Goal: Information Seeking & Learning: Learn about a topic

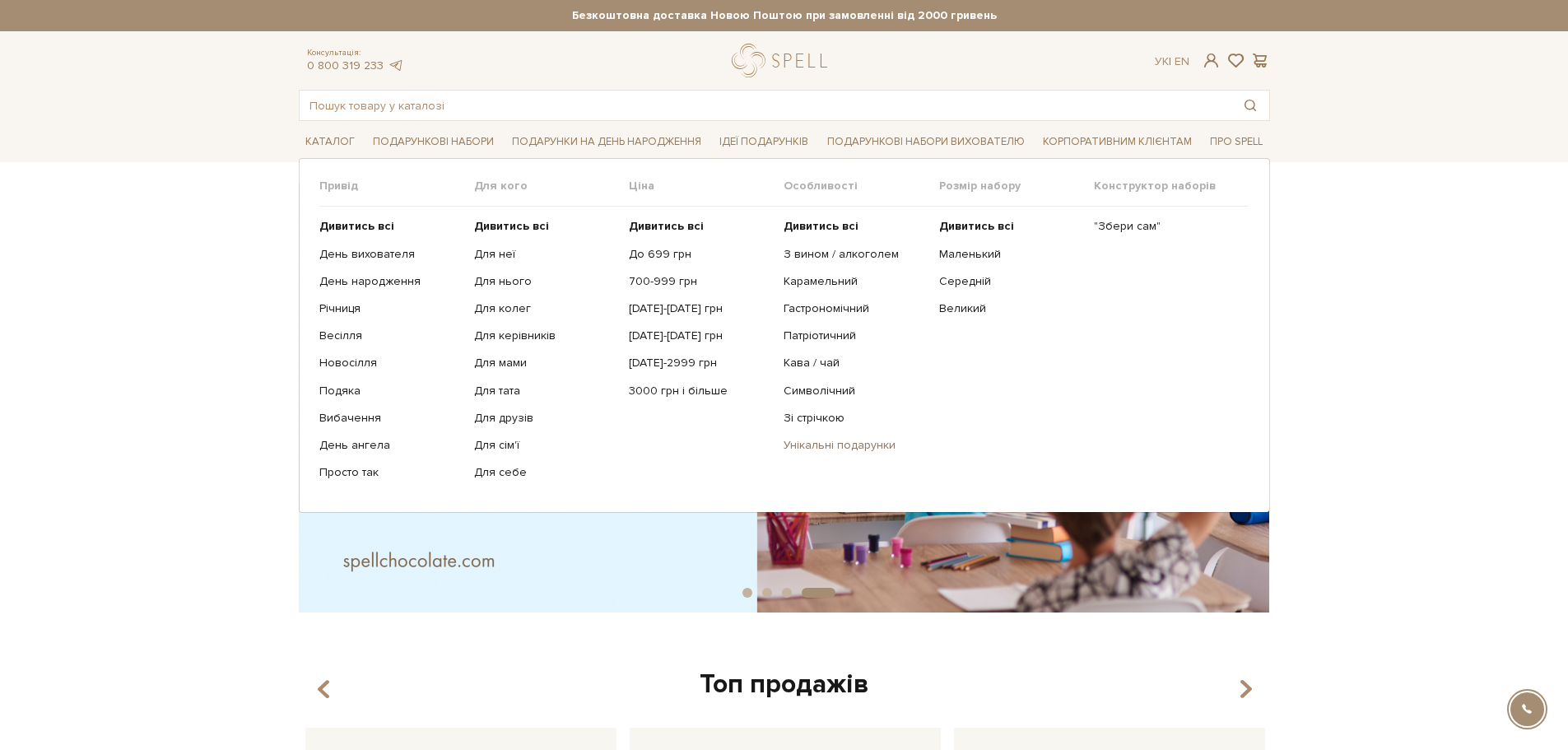
click at [877, 445] on link "Унікальні подарунки" at bounding box center [855, 445] width 143 height 15
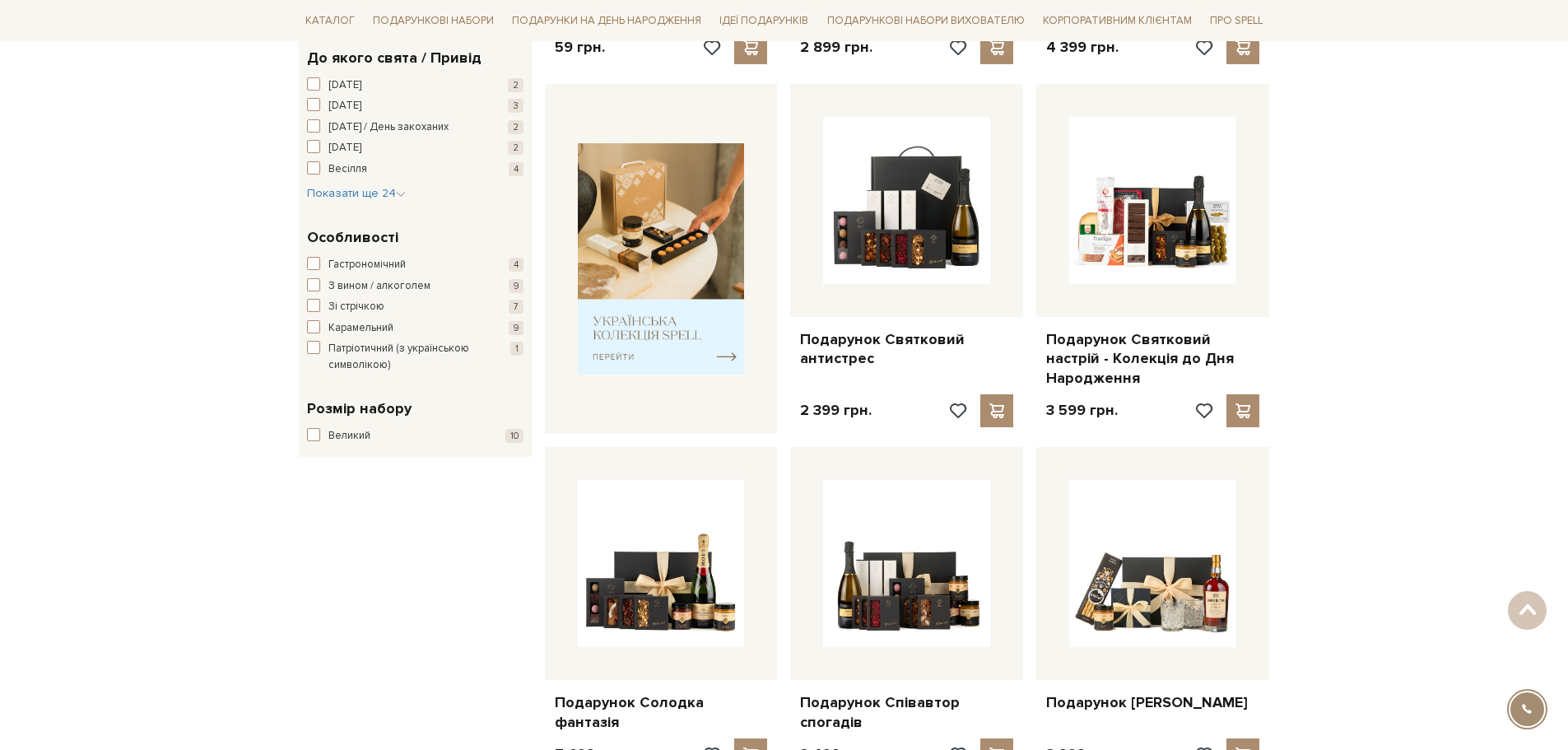
drag, startPoint x: 1439, startPoint y: 437, endPoint x: 1446, endPoint y: 190, distance: 247.1
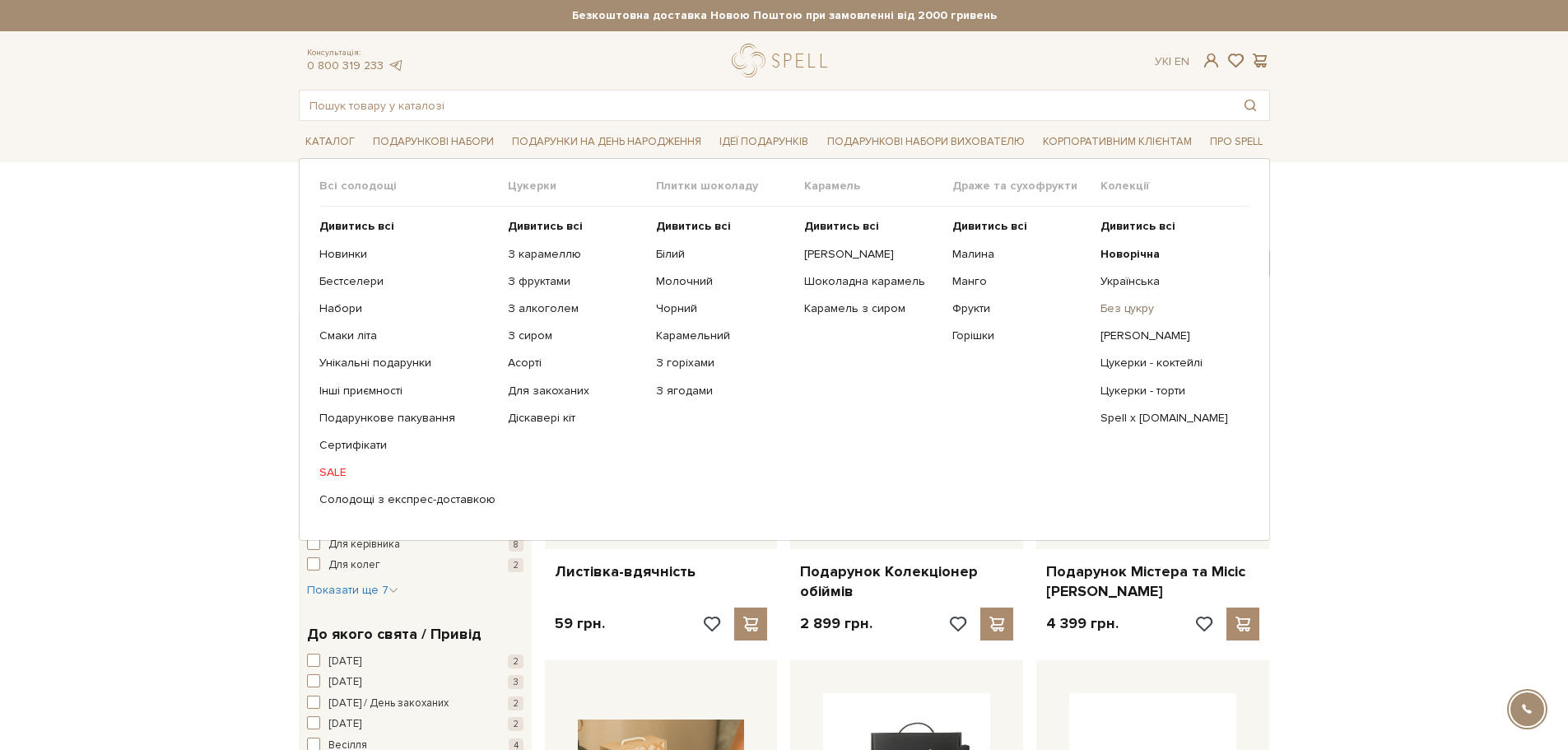
click at [1152, 311] on link "Без цукру" at bounding box center [1169, 308] width 136 height 15
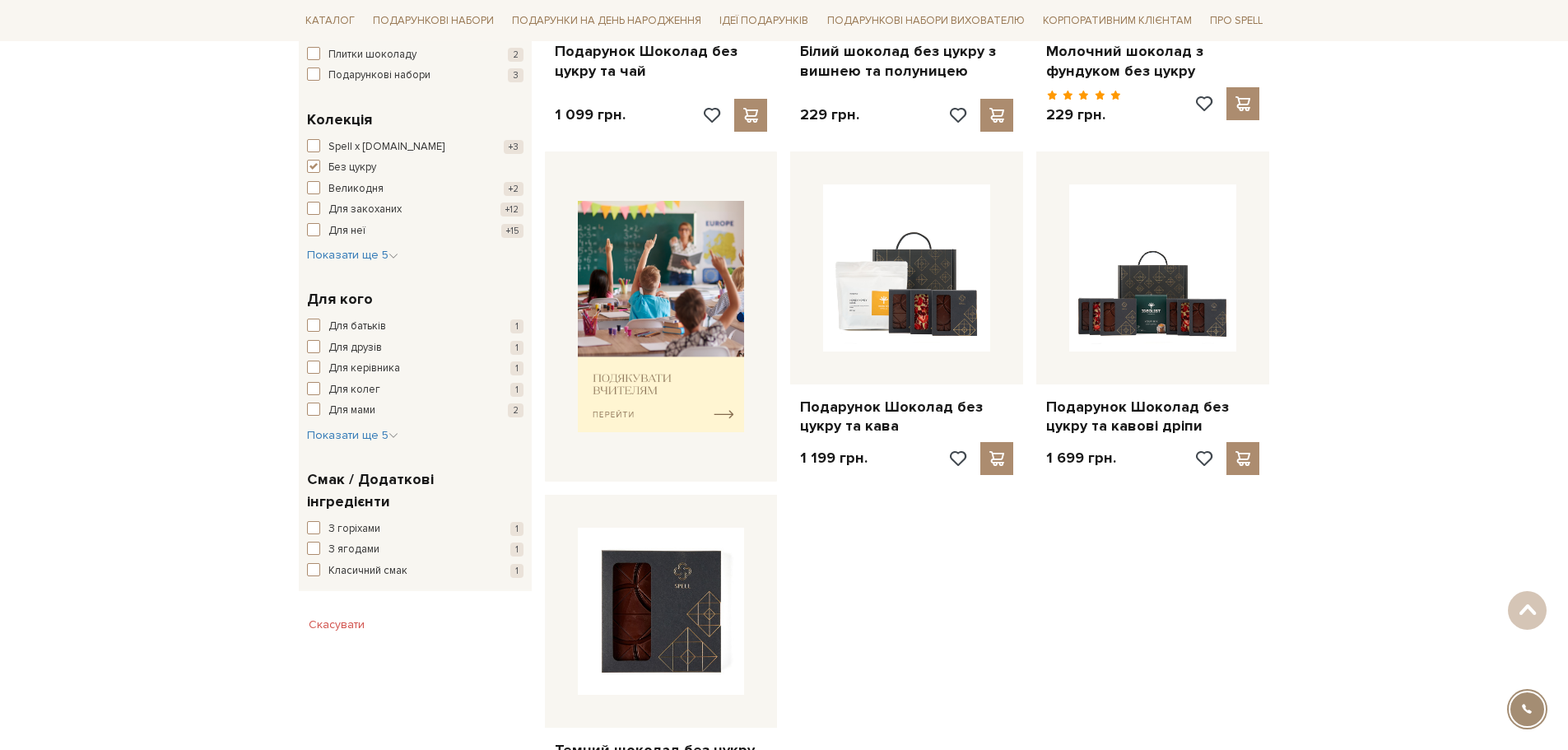
scroll to position [577, 0]
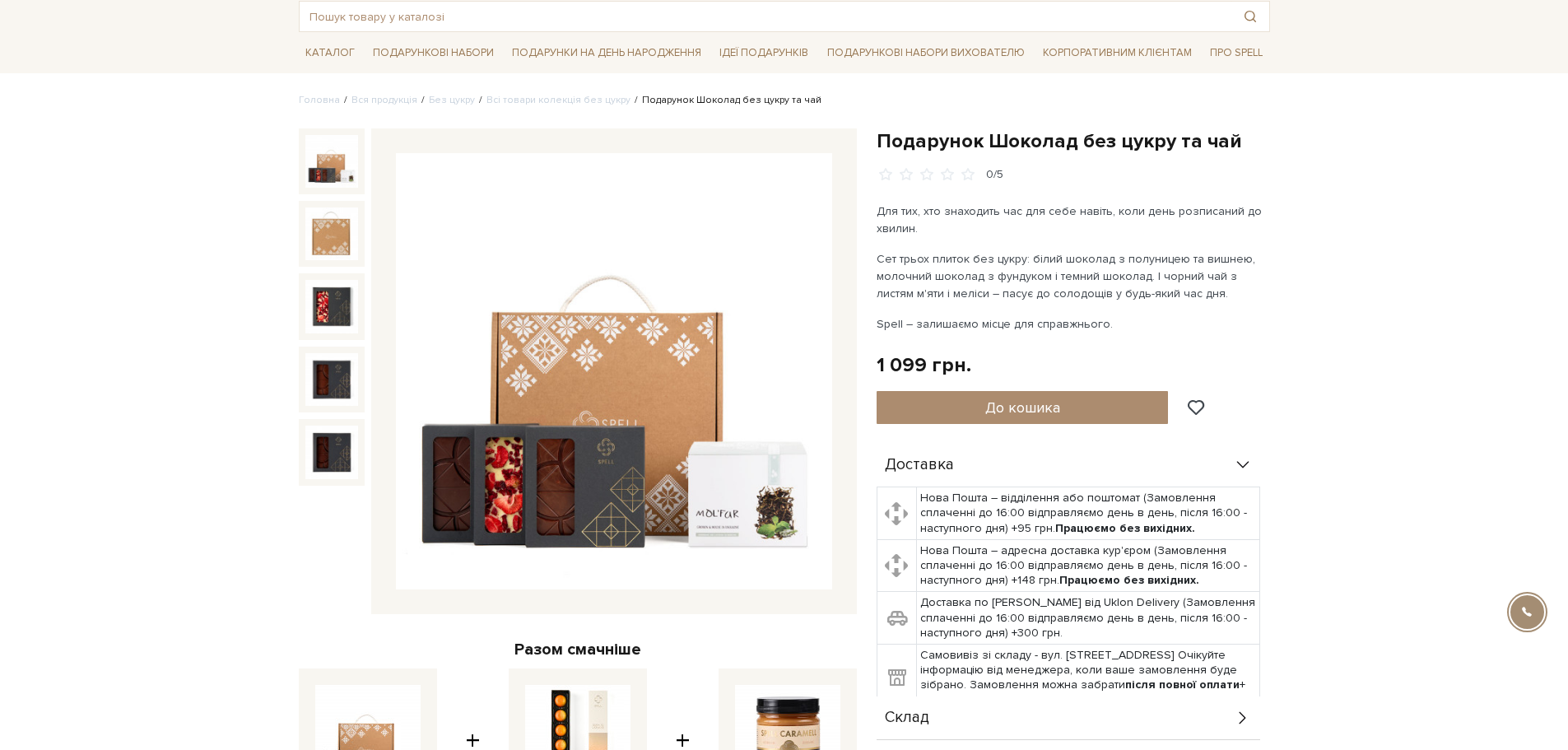
scroll to position [83, 0]
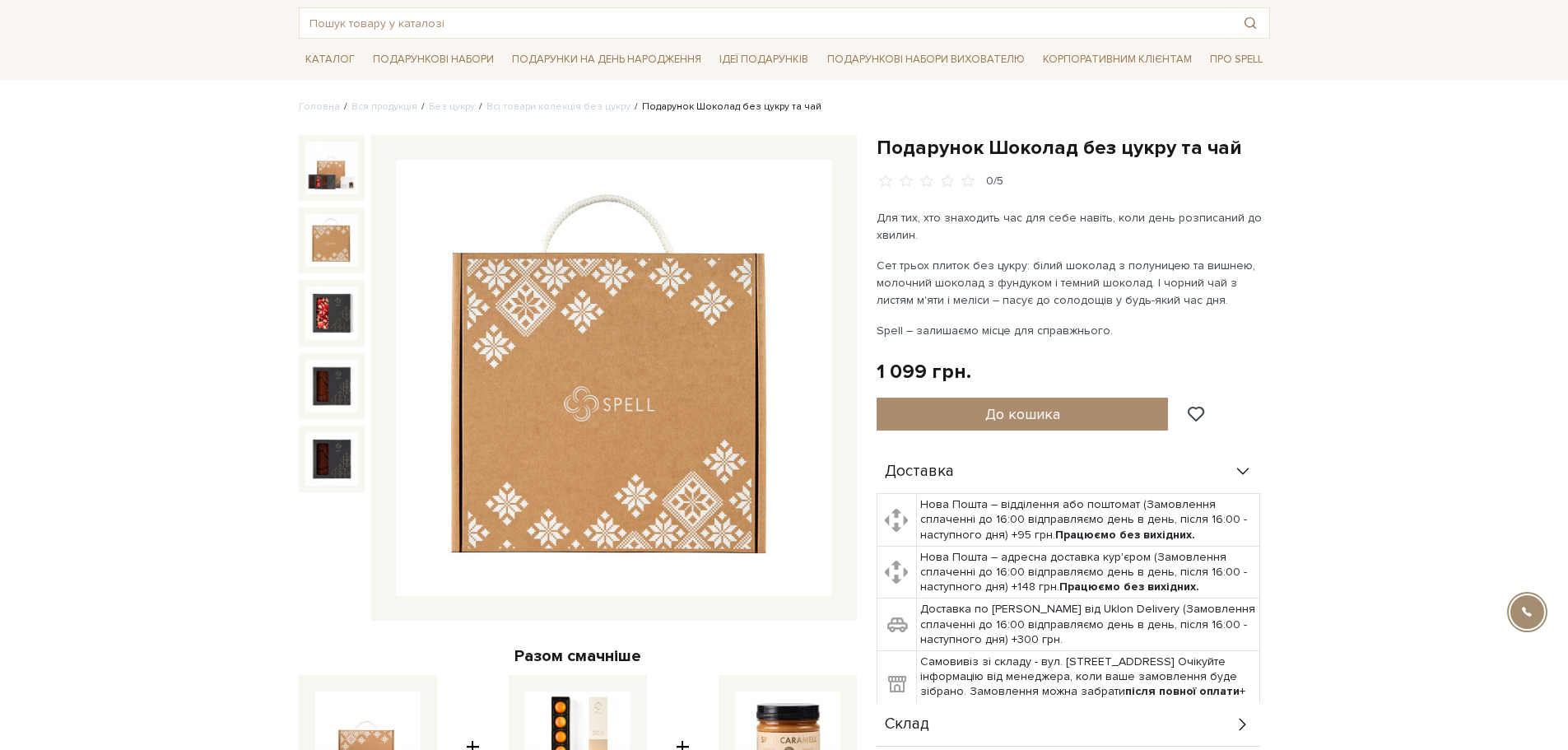
click at [343, 238] on img at bounding box center [331, 240] width 53 height 53
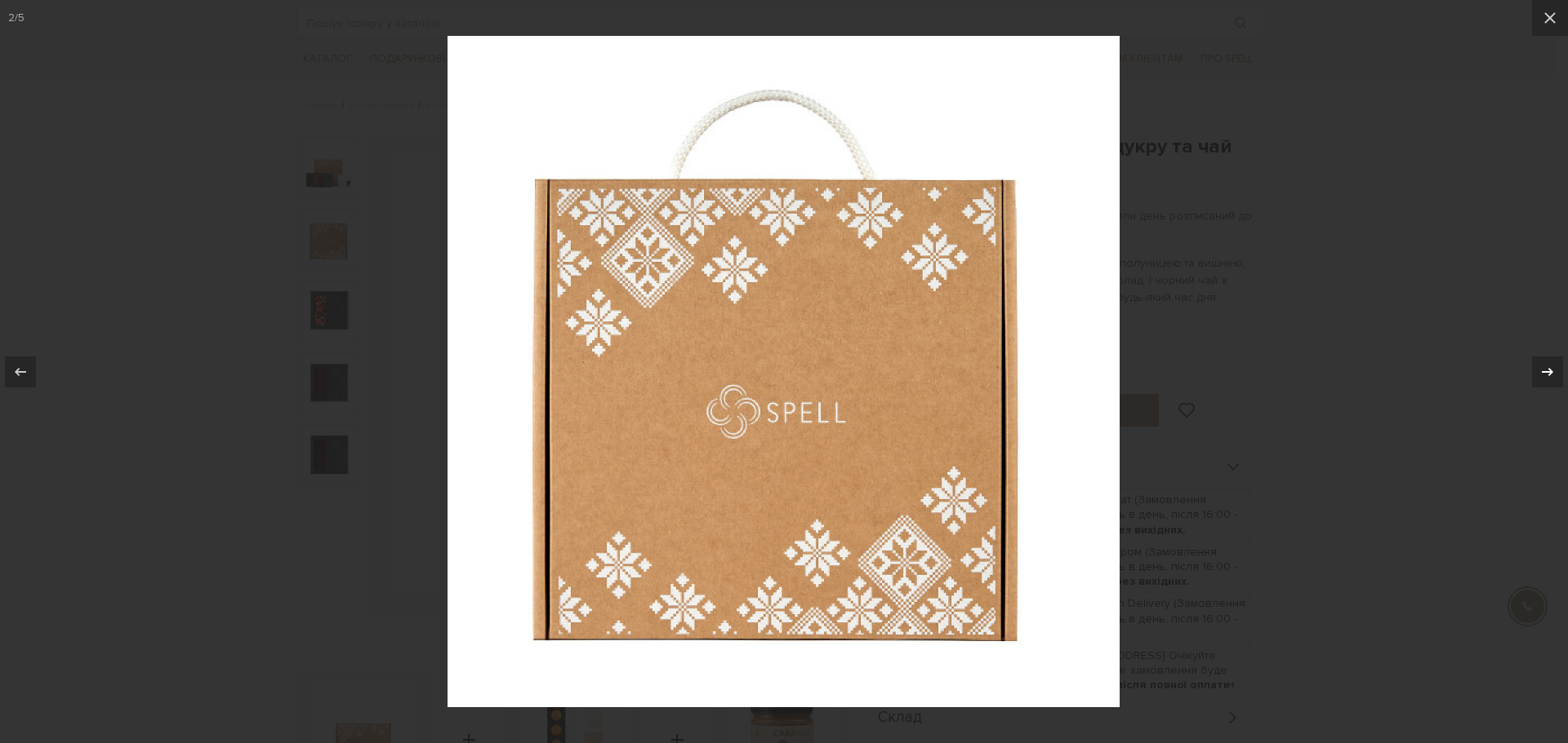
click at [1531, 364] on button at bounding box center [1539, 372] width 57 height 82
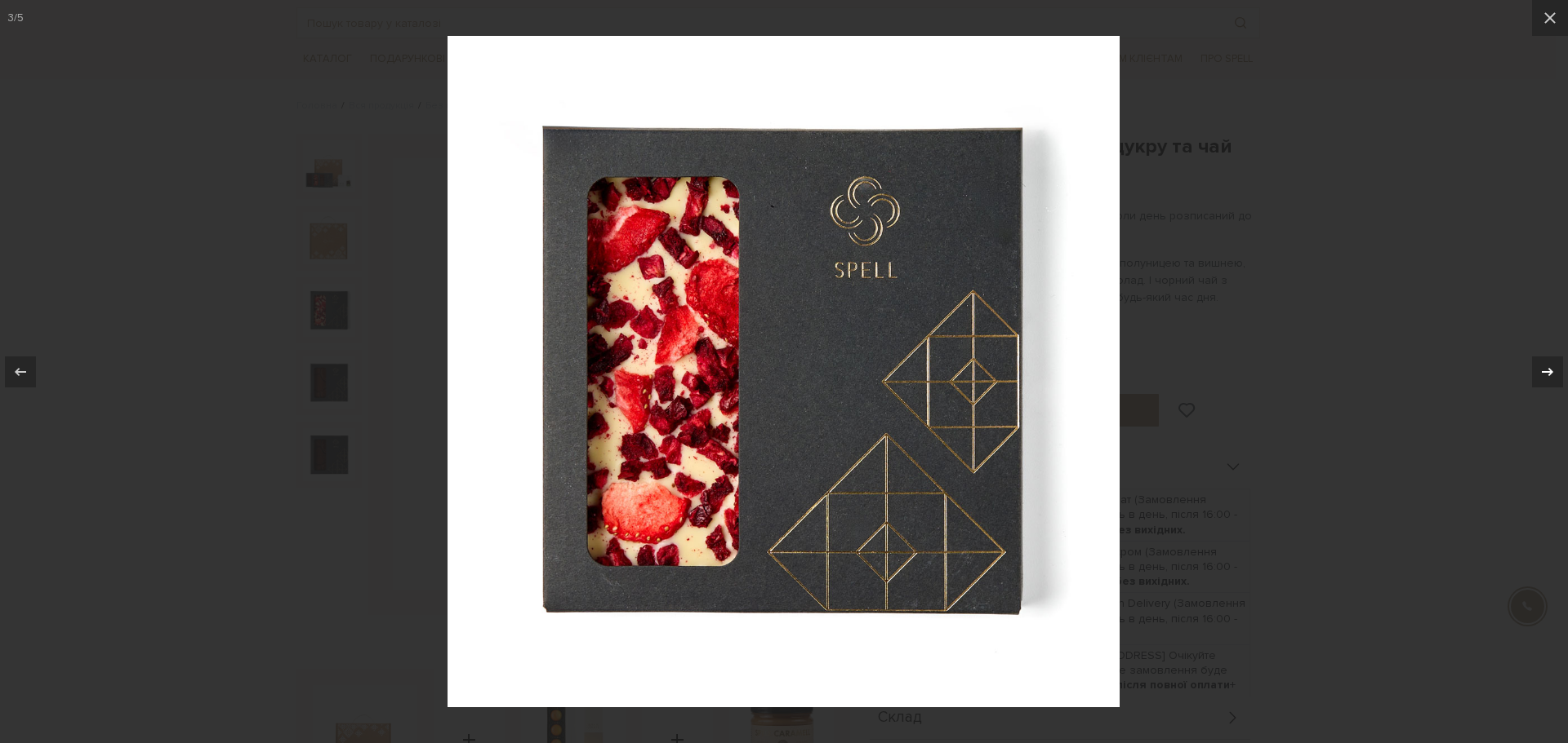
click at [1531, 364] on button at bounding box center [1539, 372] width 57 height 82
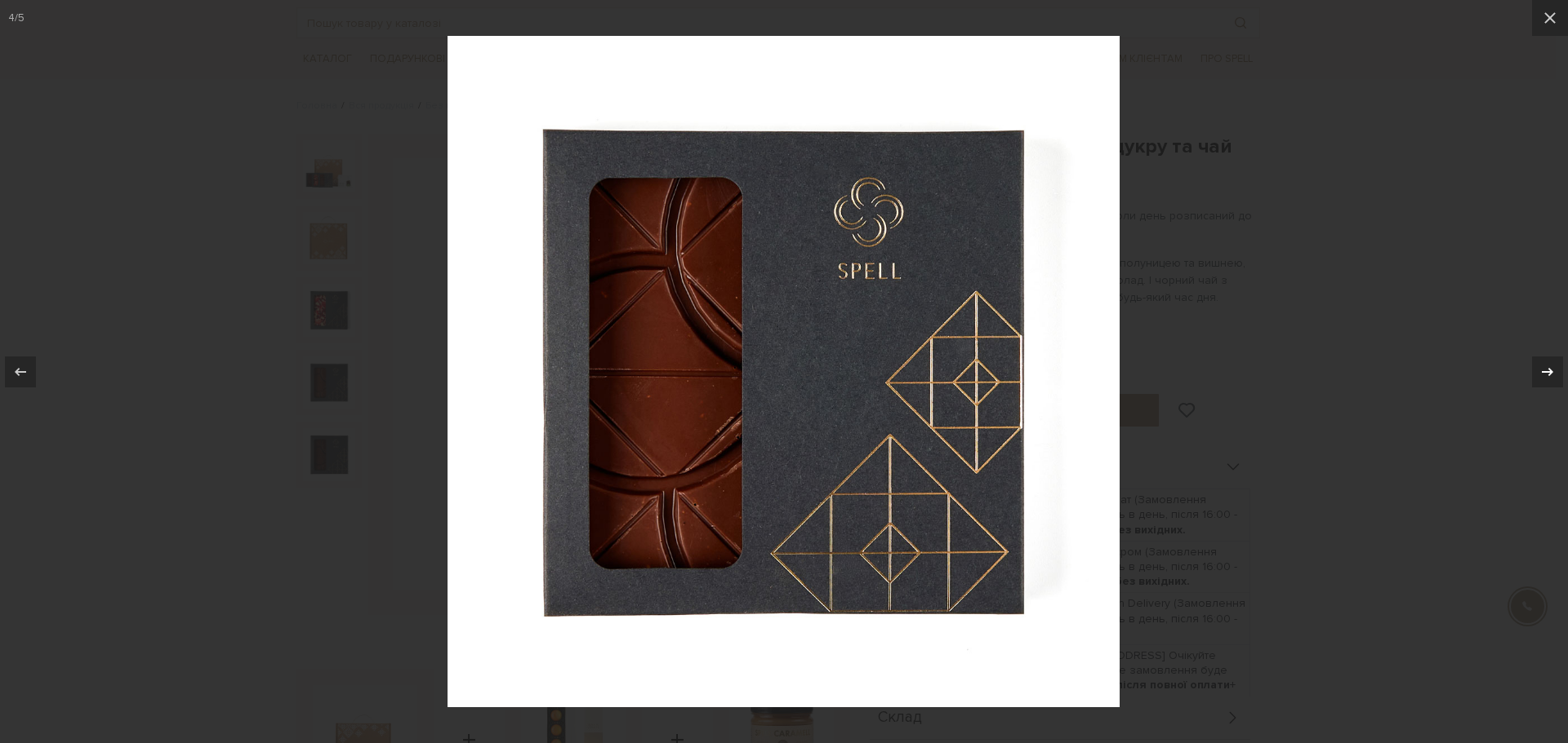
click at [1531, 364] on button at bounding box center [1539, 372] width 57 height 82
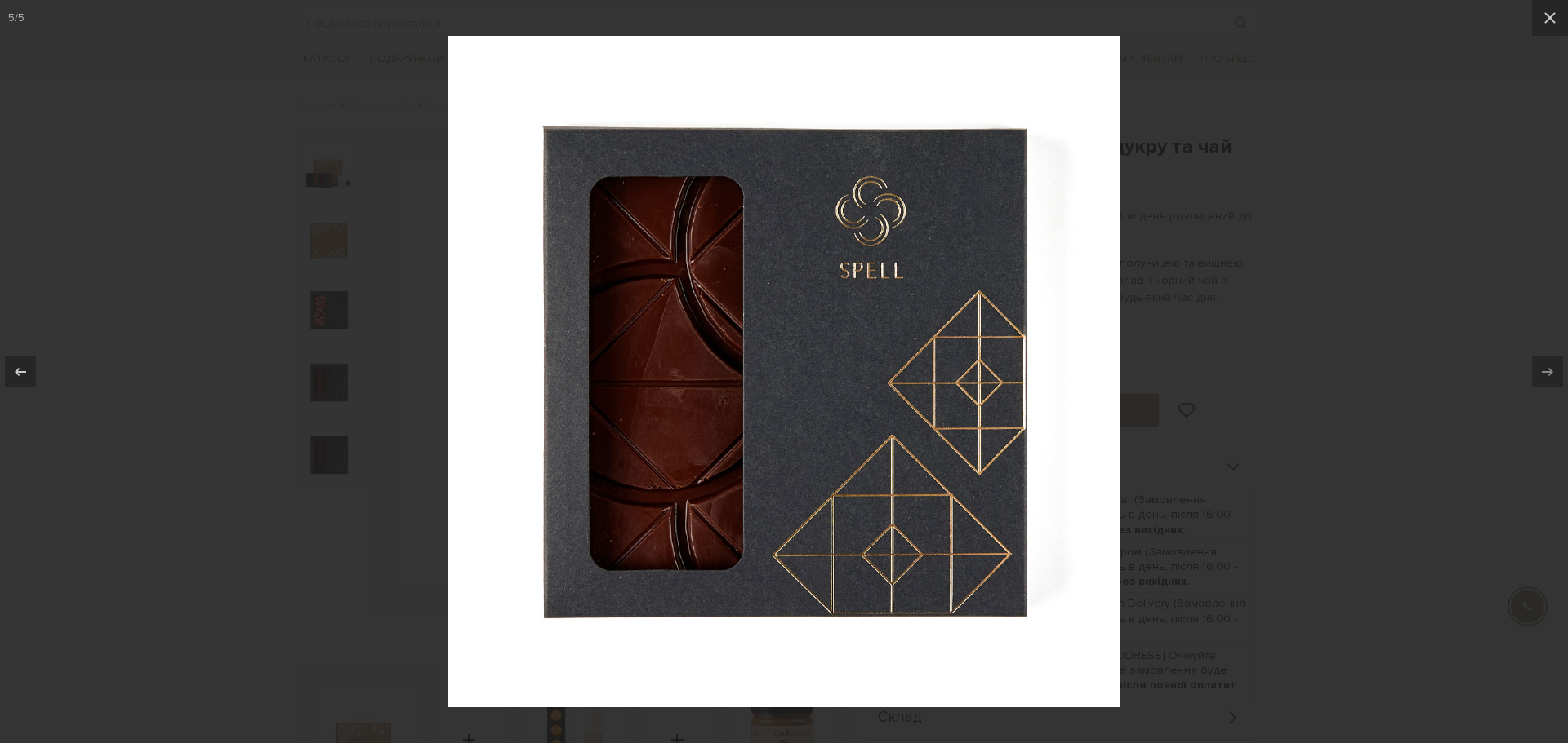
click at [1391, 297] on div at bounding box center [784, 372] width 1568 height 743
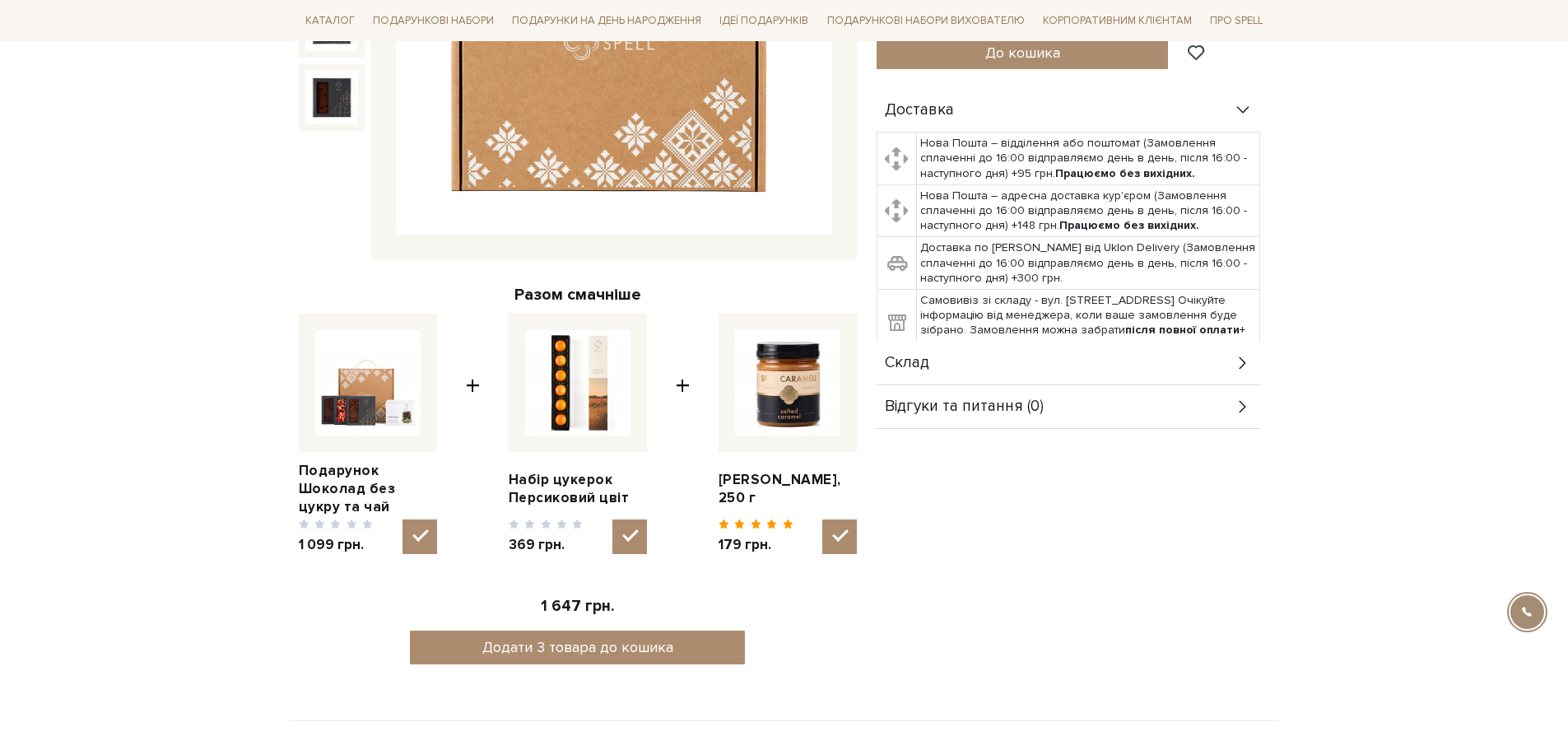
scroll to position [1071, 0]
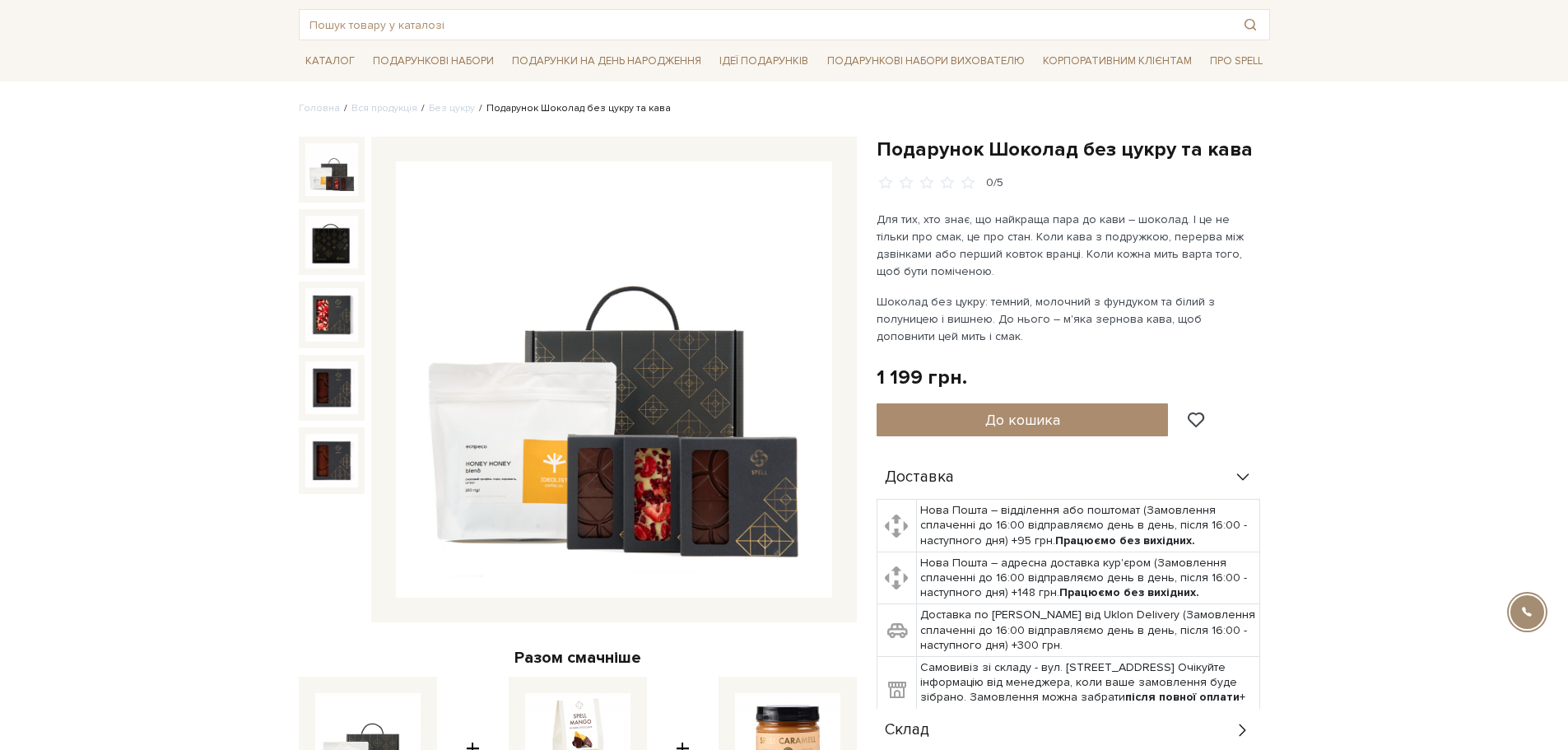
scroll to position [83, 0]
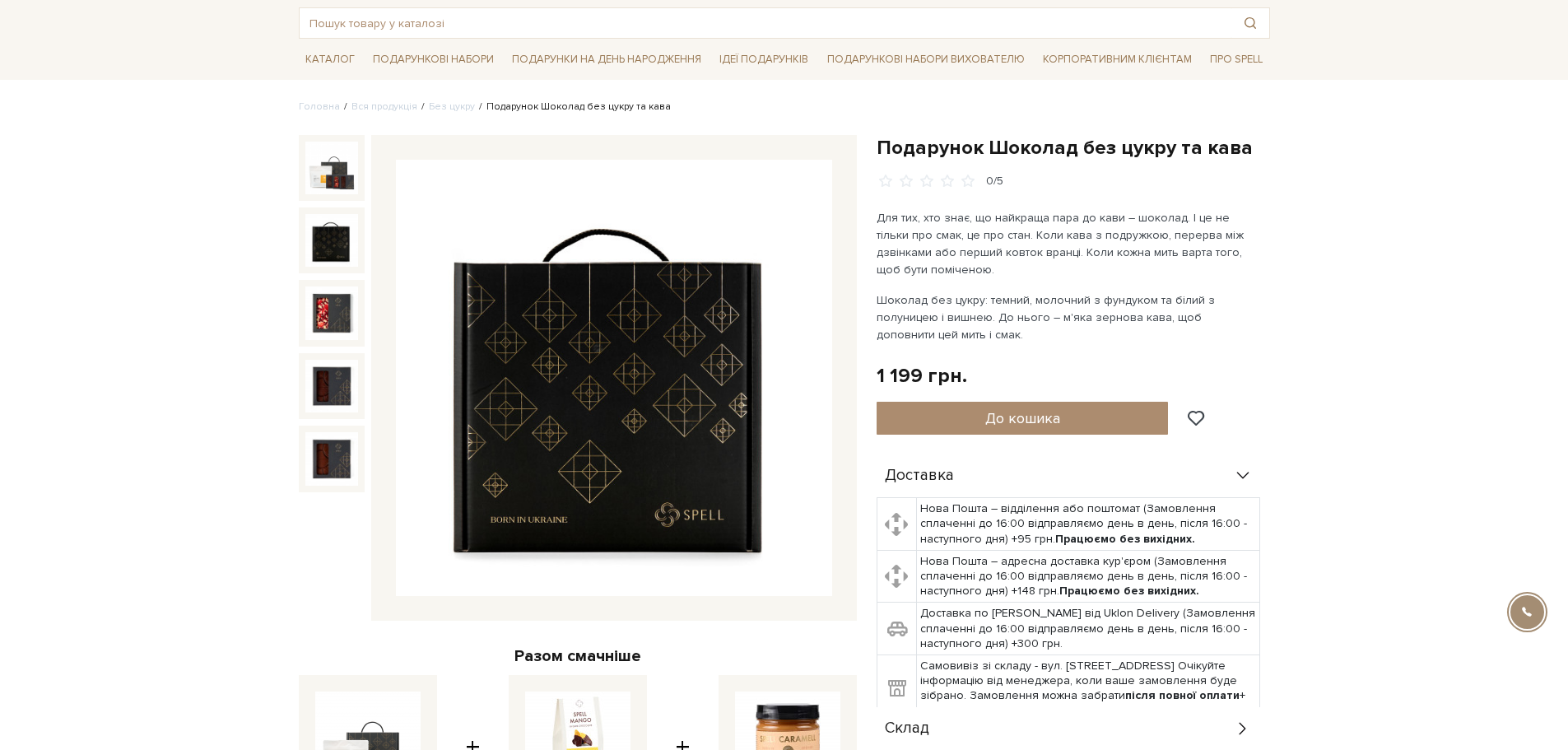
click at [332, 250] on img at bounding box center [331, 240] width 53 height 53
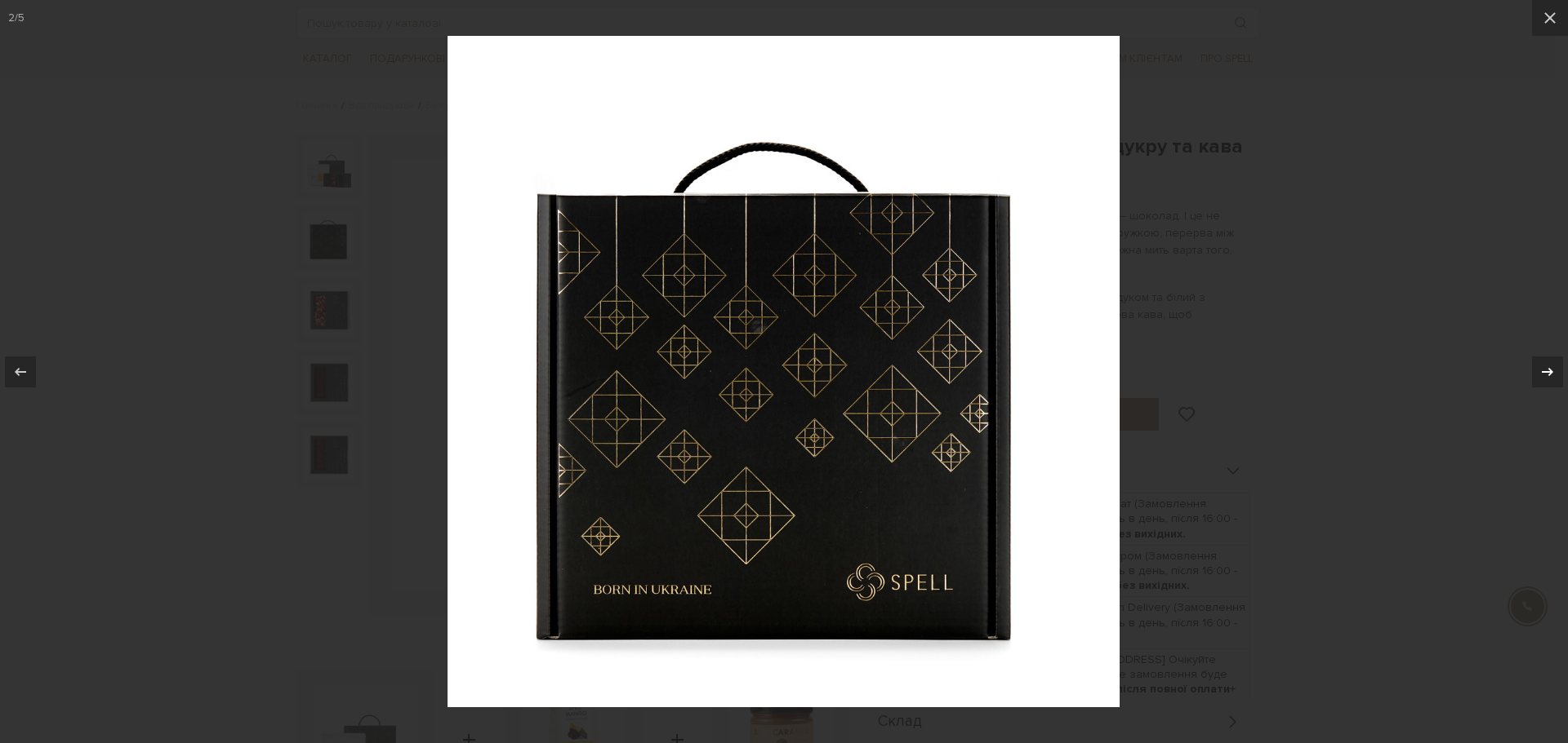
click at [1534, 373] on div at bounding box center [1547, 372] width 31 height 31
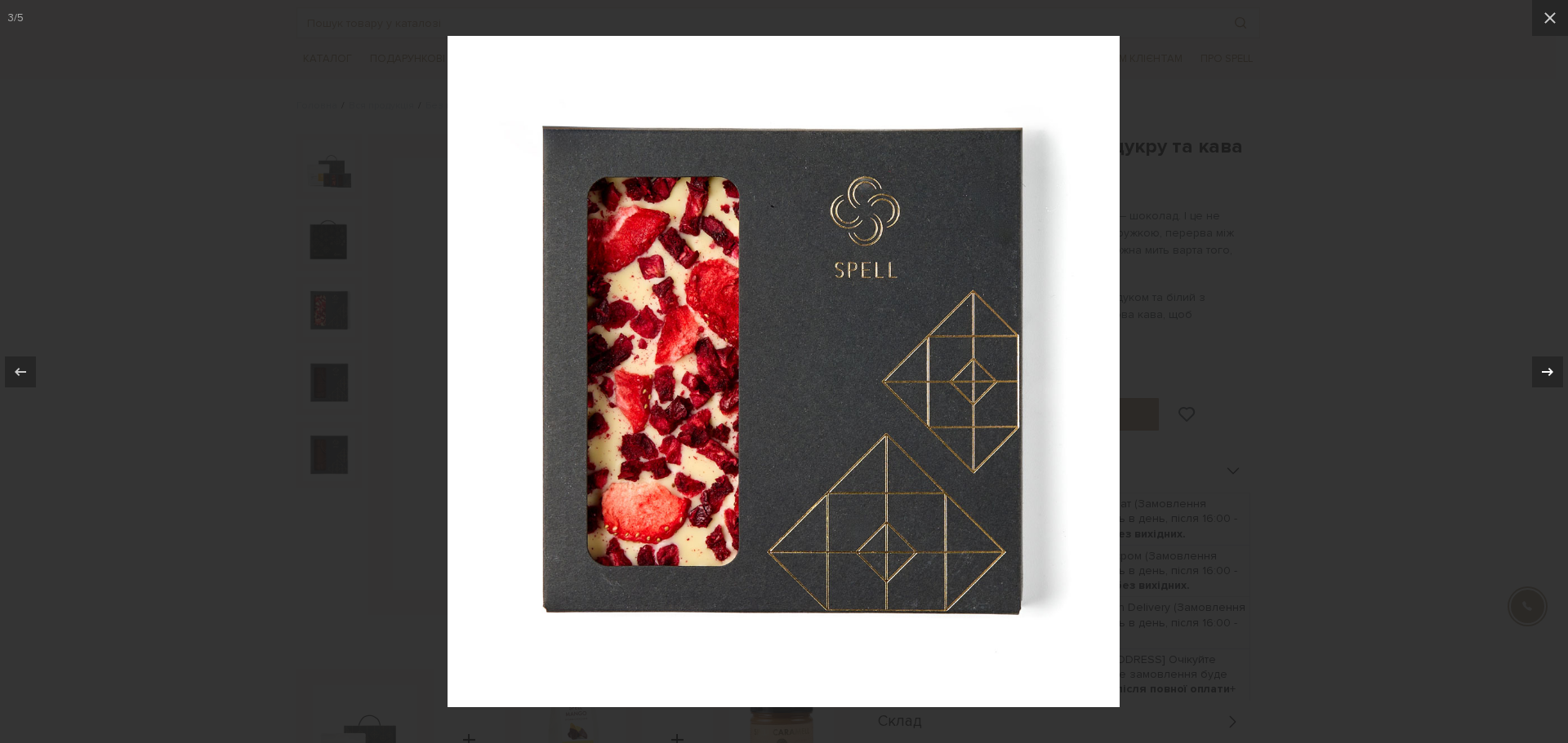
click at [1534, 373] on div at bounding box center [1547, 372] width 31 height 31
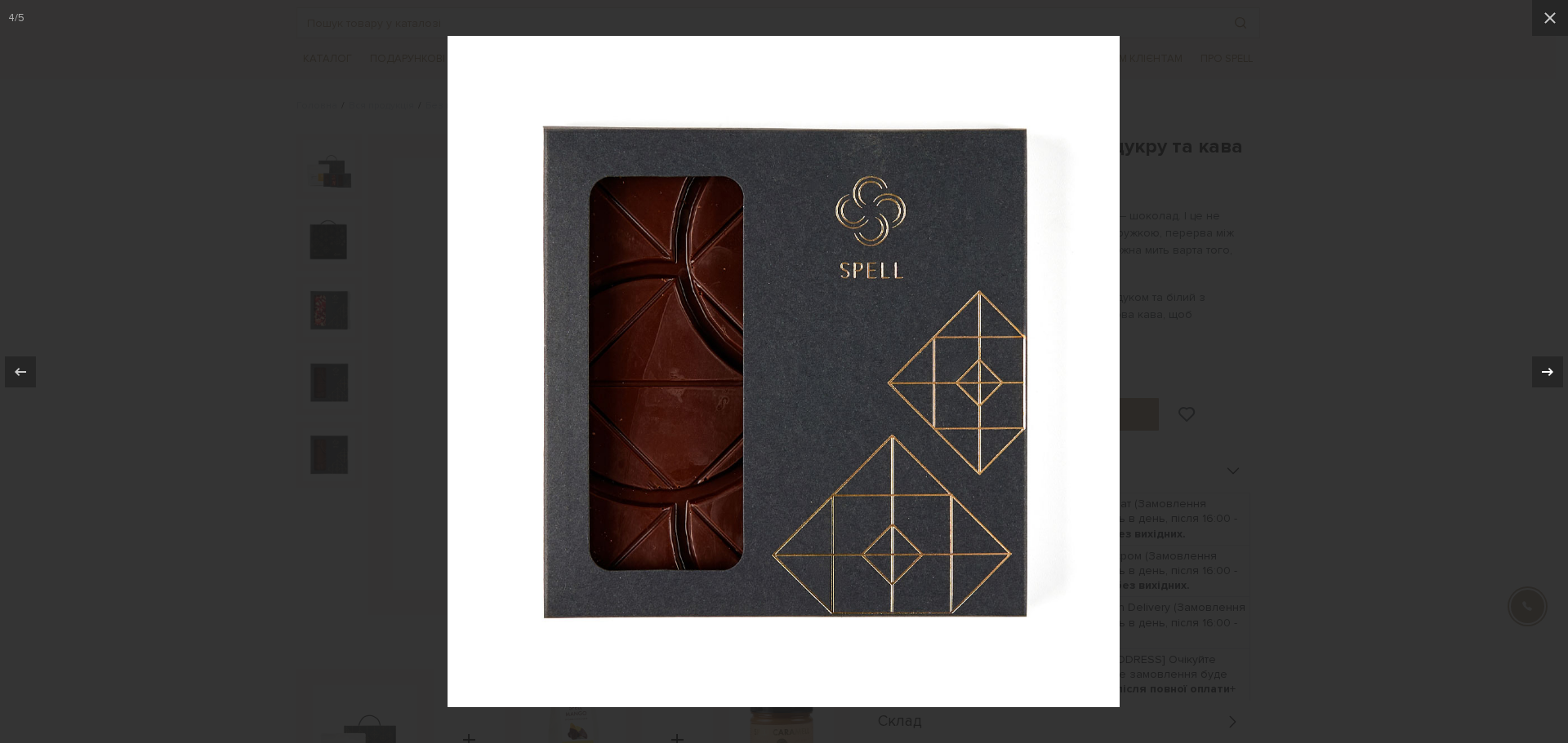
click at [1534, 373] on div at bounding box center [1547, 372] width 31 height 31
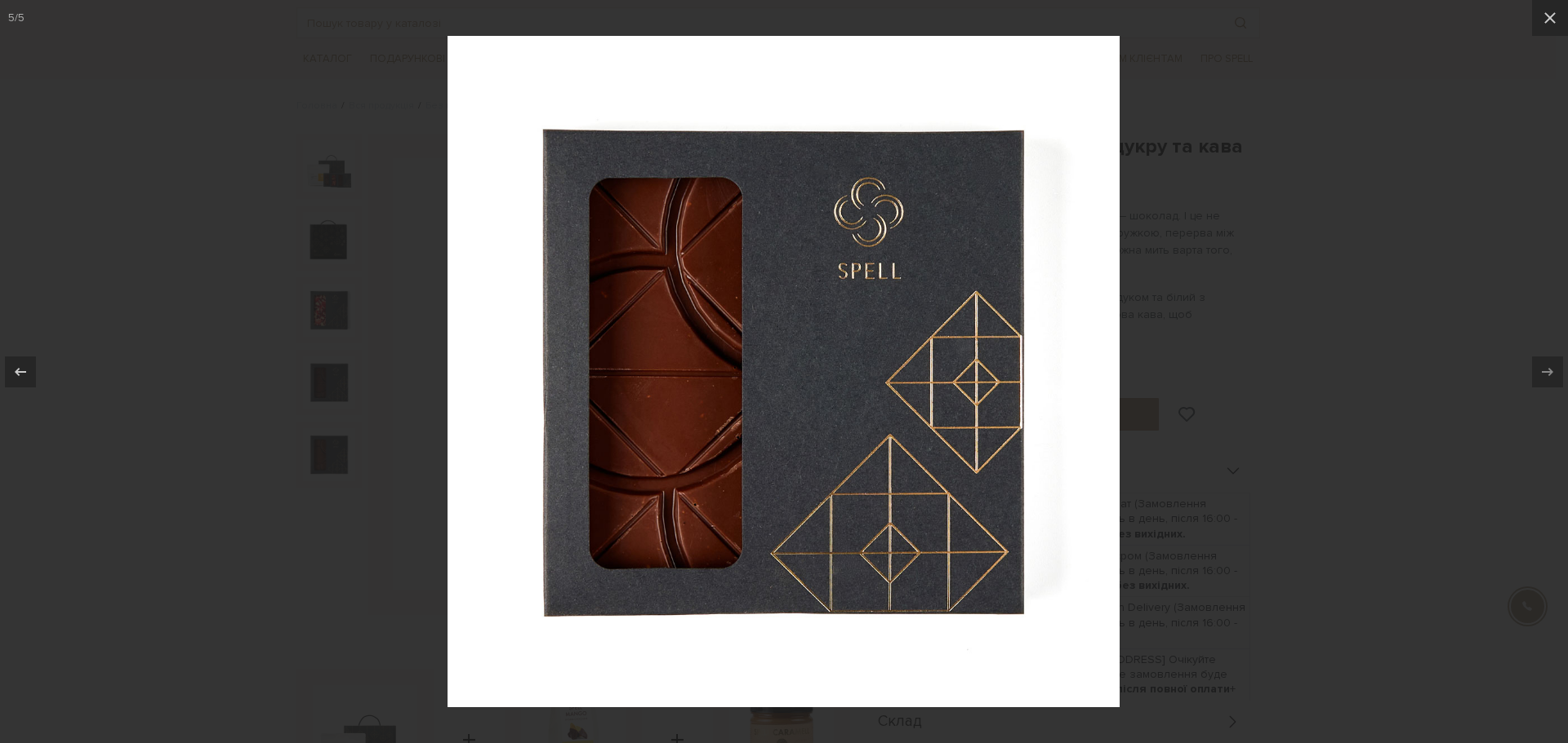
click at [1463, 290] on div at bounding box center [784, 372] width 1568 height 743
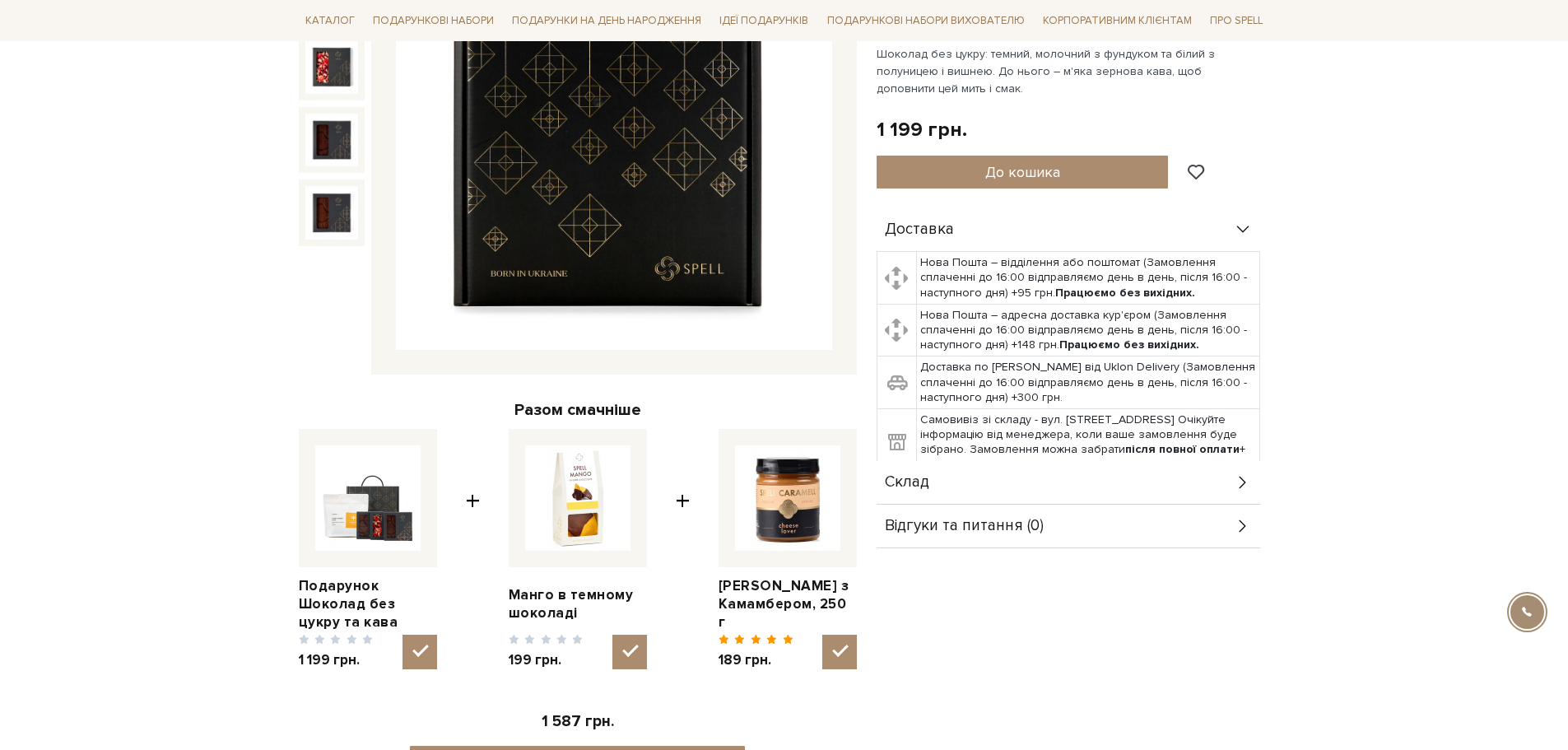
scroll to position [330, 0]
click at [940, 480] on div "Склад" at bounding box center [1068, 481] width 384 height 43
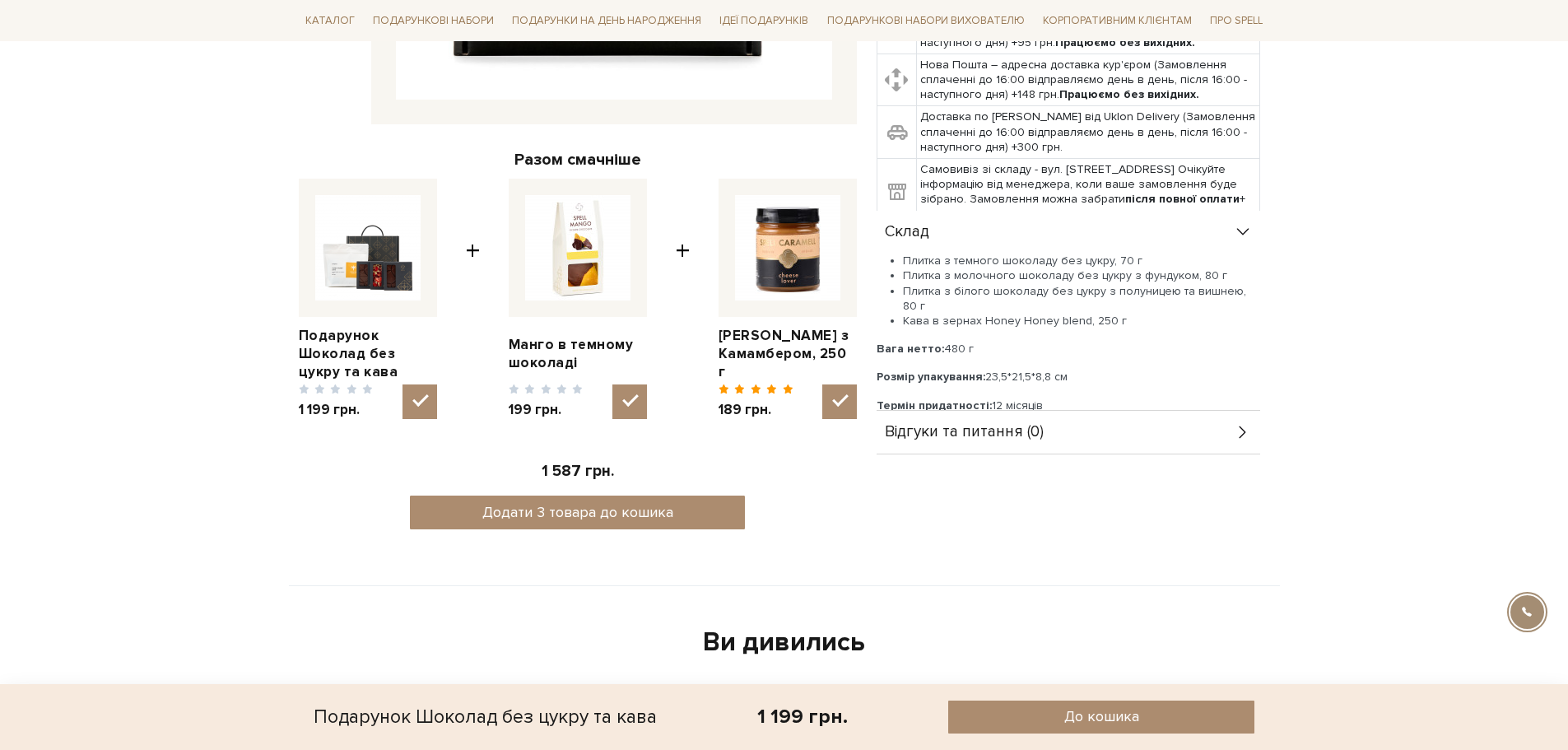
scroll to position [577, 0]
